Goal: Find specific page/section: Find specific page/section

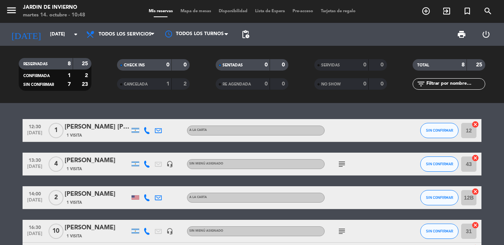
click at [202, 9] on span "Mapa de mesas" at bounding box center [196, 11] width 38 height 4
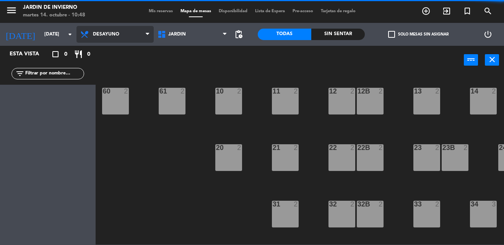
click at [149, 36] on icon at bounding box center [147, 34] width 3 height 6
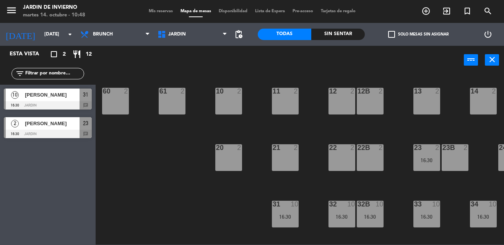
drag, startPoint x: 120, startPoint y: 72, endPoint x: 128, endPoint y: 53, distance: 21.0
click at [128, 53] on div "power_input close" at bounding box center [280, 60] width 368 height 29
click at [145, 39] on span "Brunch" at bounding box center [114, 34] width 77 height 17
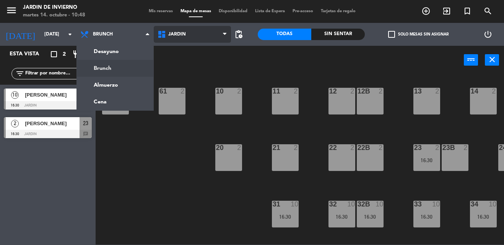
click at [193, 37] on span "JARDIN" at bounding box center [192, 34] width 77 height 17
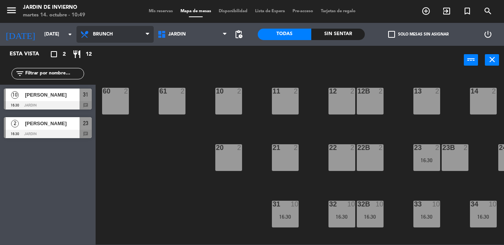
click at [149, 34] on span at bounding box center [150, 34] width 8 height 7
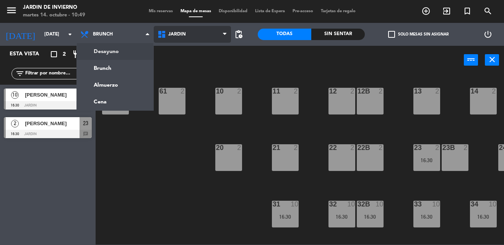
click at [225, 35] on icon at bounding box center [224, 34] width 3 height 6
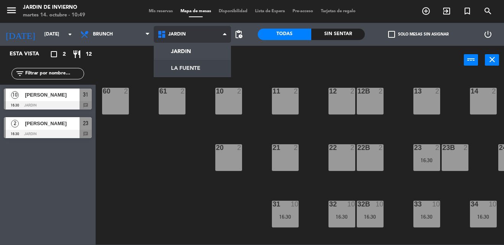
click at [211, 67] on ng-component "menu JARDIN DE INVIERNO [DATE] 14. octubre - 10:49 Mis reservas Mapa de mesas D…" at bounding box center [252, 122] width 504 height 245
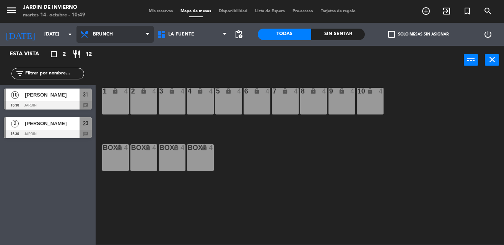
click at [148, 33] on icon at bounding box center [147, 34] width 3 height 6
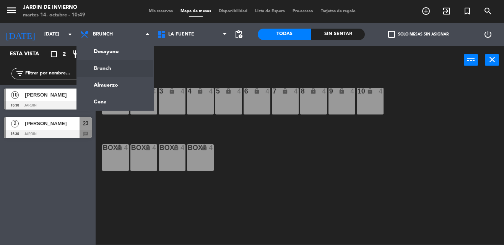
click at [378, 71] on div "power_input close" at bounding box center [280, 60] width 368 height 29
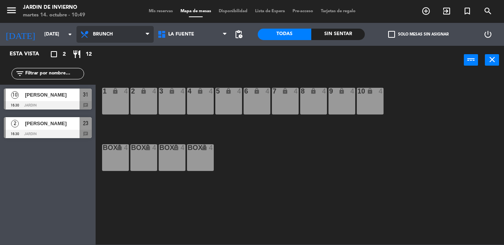
click at [147, 36] on icon at bounding box center [147, 34] width 3 height 6
